Goal: Task Accomplishment & Management: Complete application form

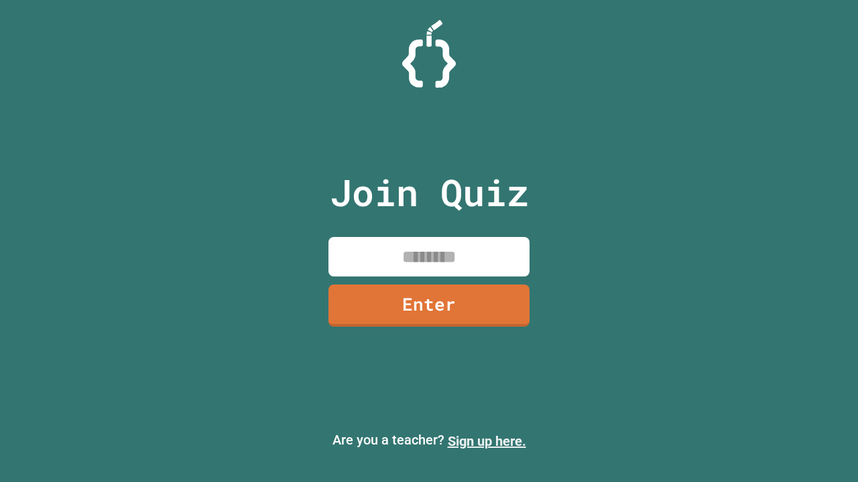
click at [486, 442] on link "Sign up here." at bounding box center [487, 442] width 78 height 16
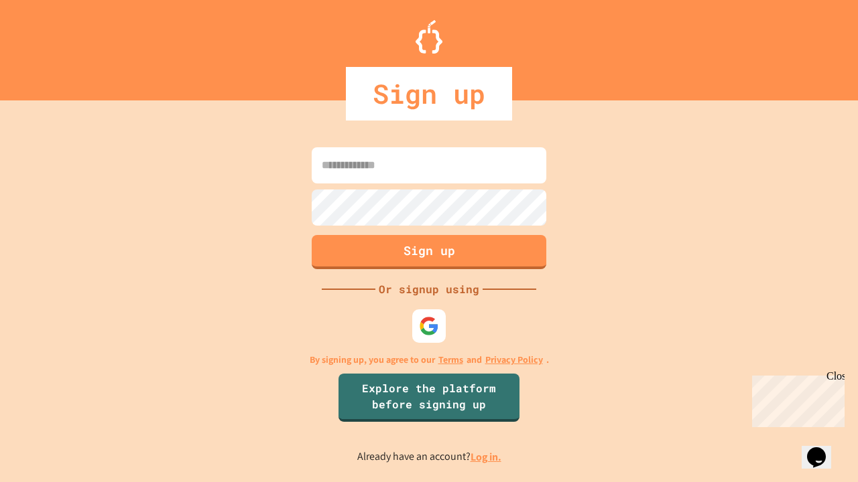
click at [486, 457] on link "Log in." at bounding box center [485, 457] width 31 height 14
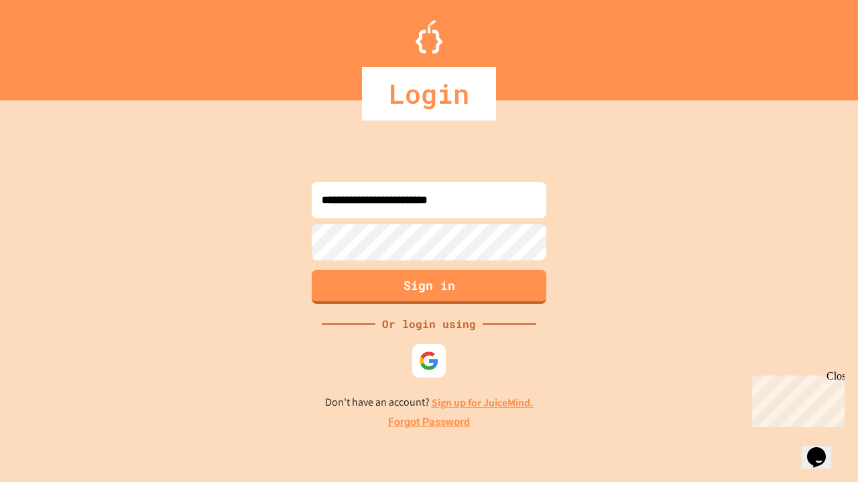
type input "**********"
